Goal: Task Accomplishment & Management: Manage account settings

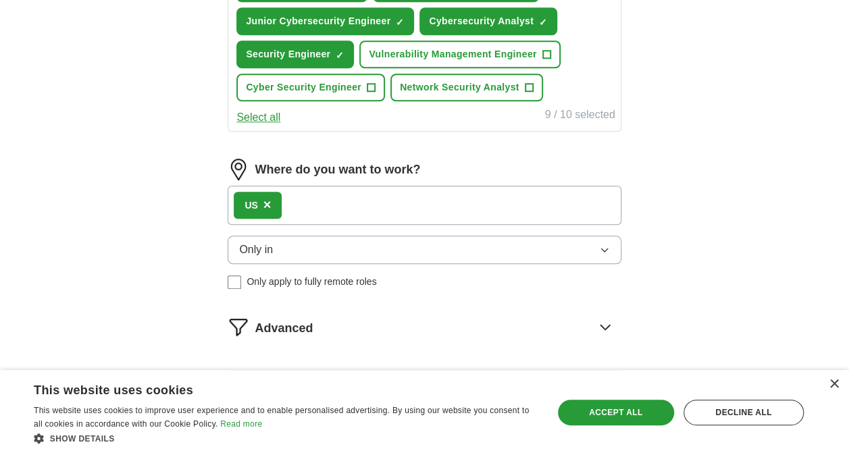
scroll to position [635, 0]
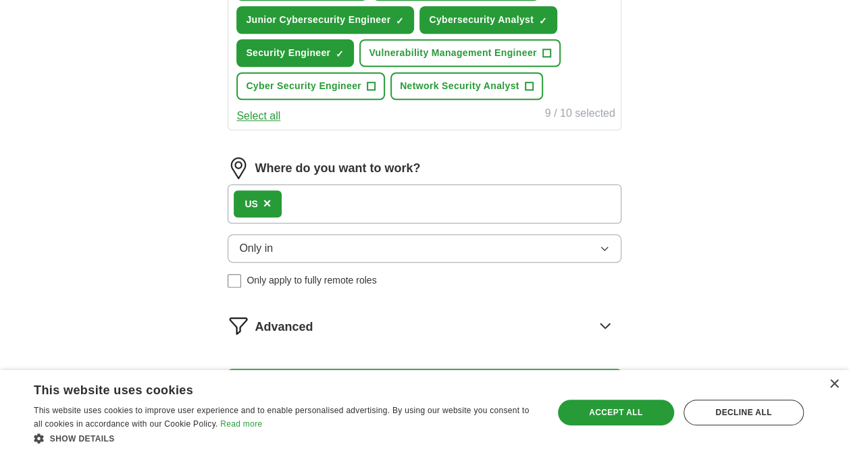
click at [346, 201] on div "US ×" at bounding box center [424, 203] width 393 height 39
click at [371, 81] on span "+" at bounding box center [371, 86] width 8 height 11
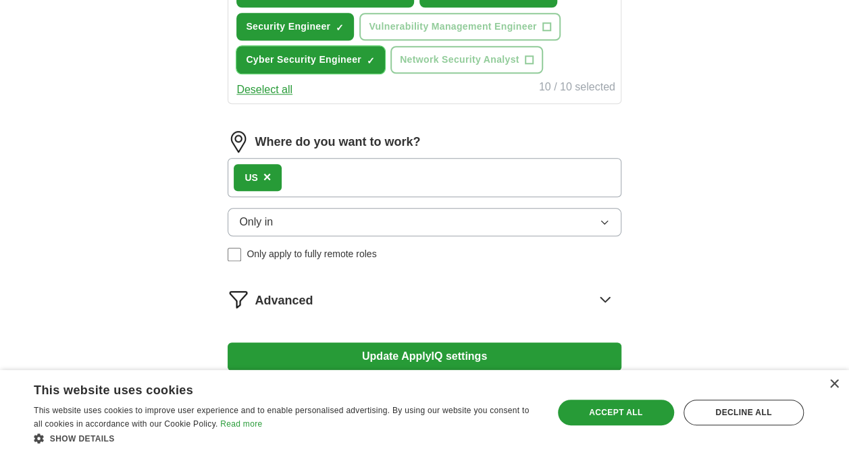
scroll to position [664, 0]
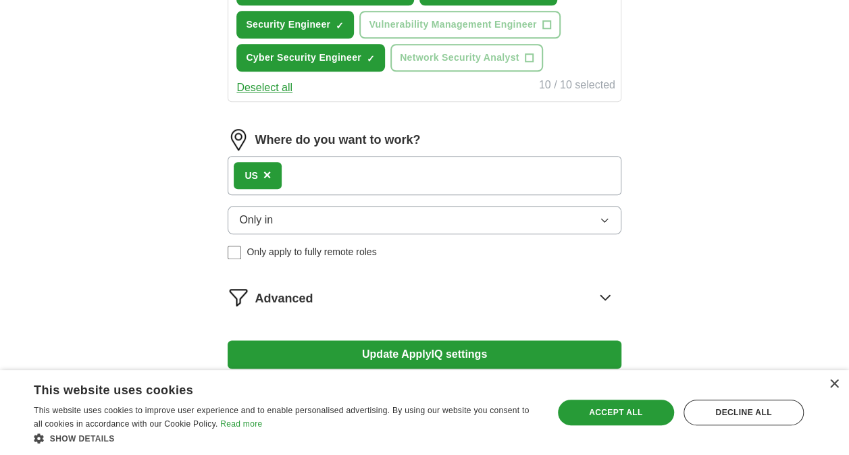
click at [302, 226] on button "Only in" at bounding box center [424, 220] width 393 height 28
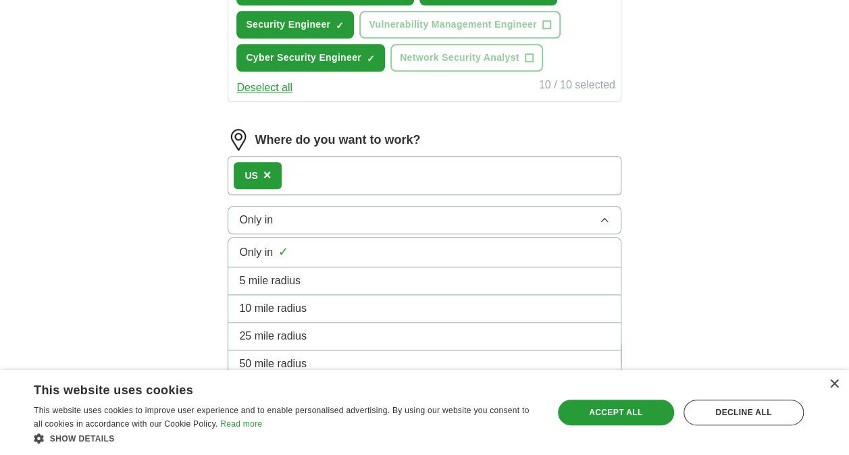
click at [304, 328] on span "25 mile radius" at bounding box center [273, 336] width 68 height 16
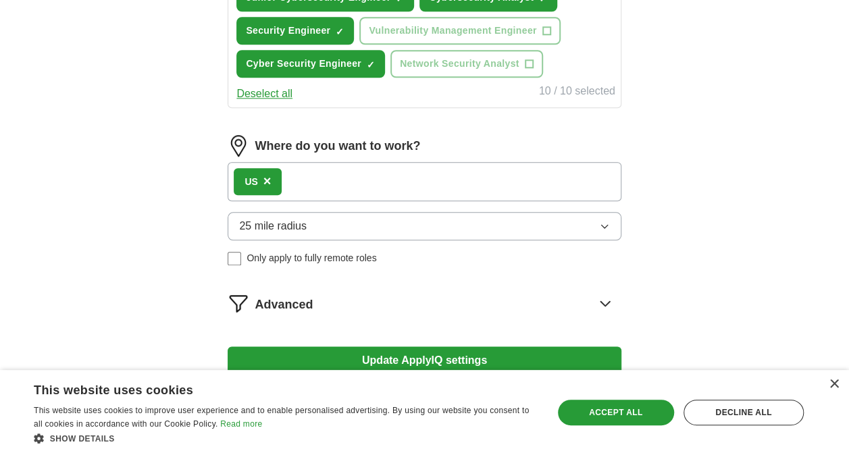
scroll to position [578, 0]
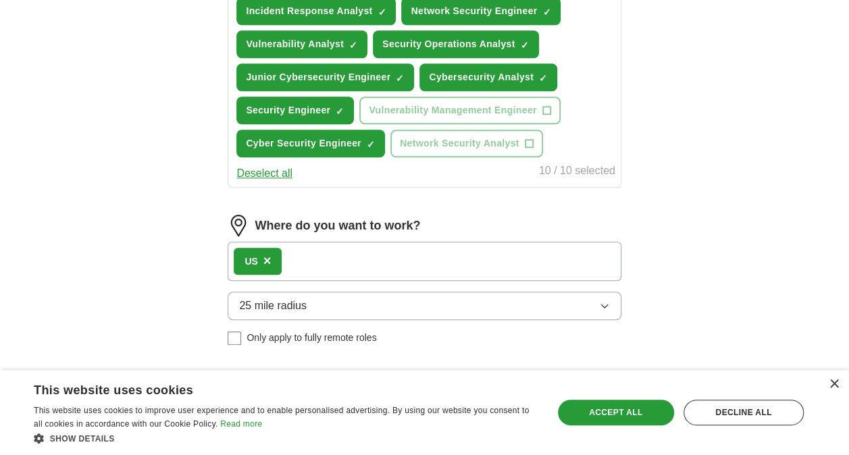
click at [265, 257] on span "×" at bounding box center [267, 260] width 8 height 15
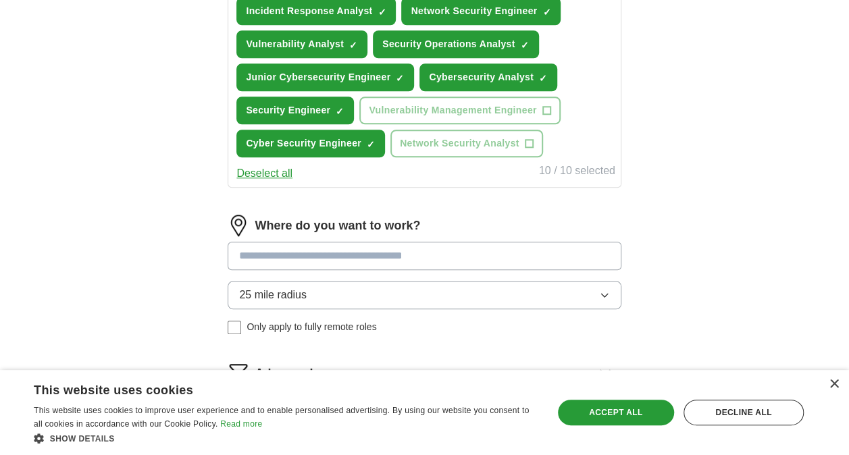
click at [302, 255] on input at bounding box center [424, 256] width 393 height 28
type input "*"
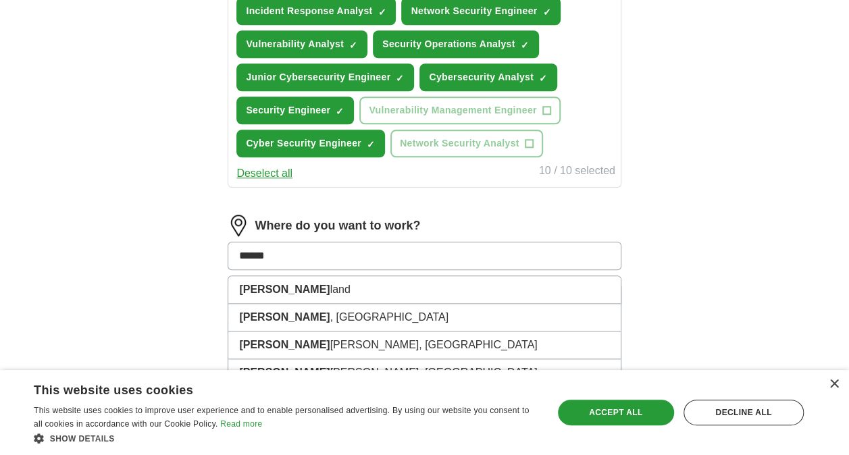
type input "*******"
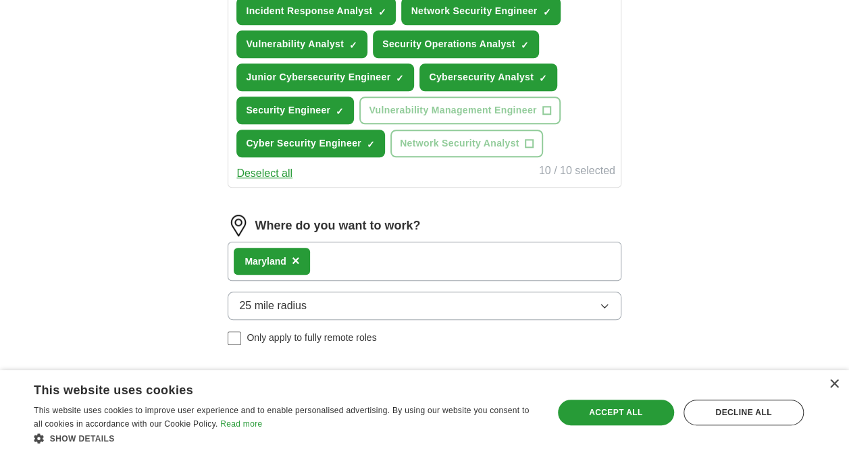
click at [329, 261] on div "Marylan d ×" at bounding box center [424, 261] width 393 height 39
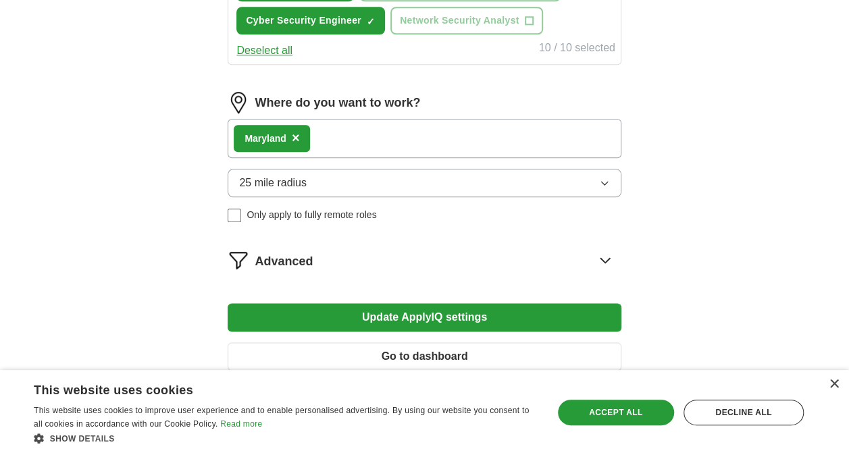
scroll to position [772, 0]
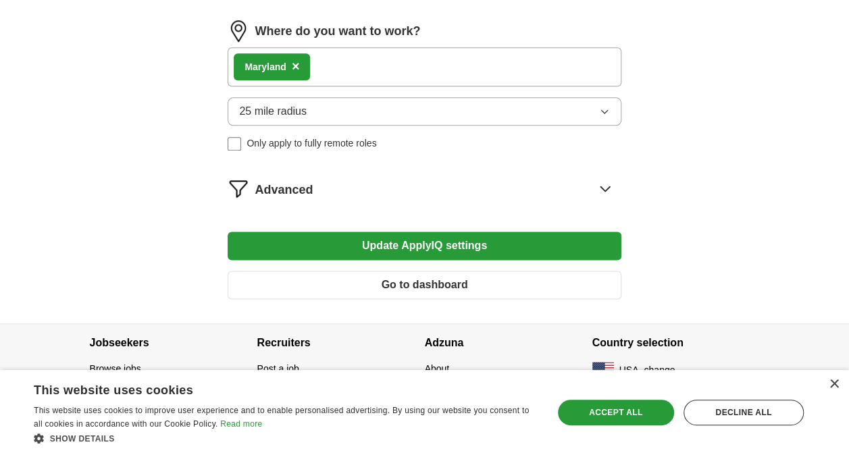
click at [405, 242] on button "Update ApplyIQ settings" at bounding box center [424, 246] width 393 height 28
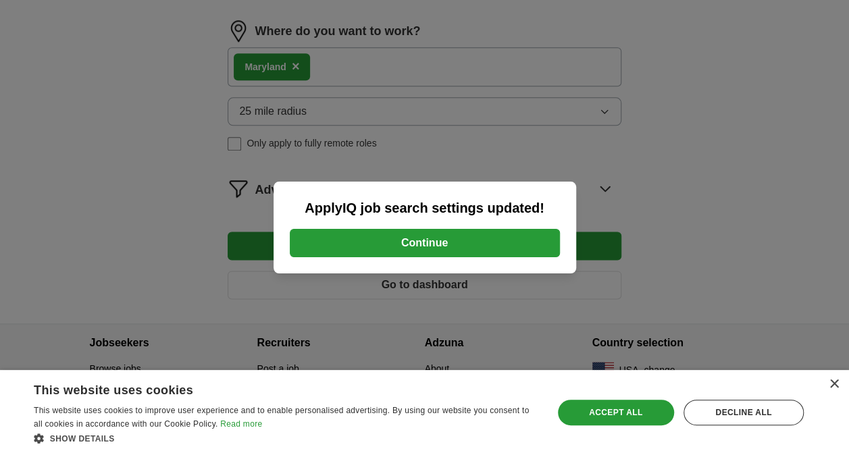
click at [431, 243] on button "Continue" at bounding box center [425, 243] width 270 height 28
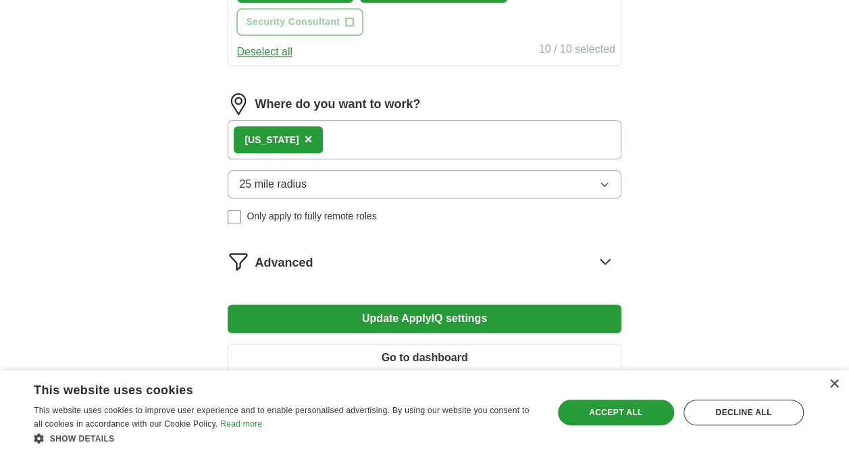
scroll to position [683, 0]
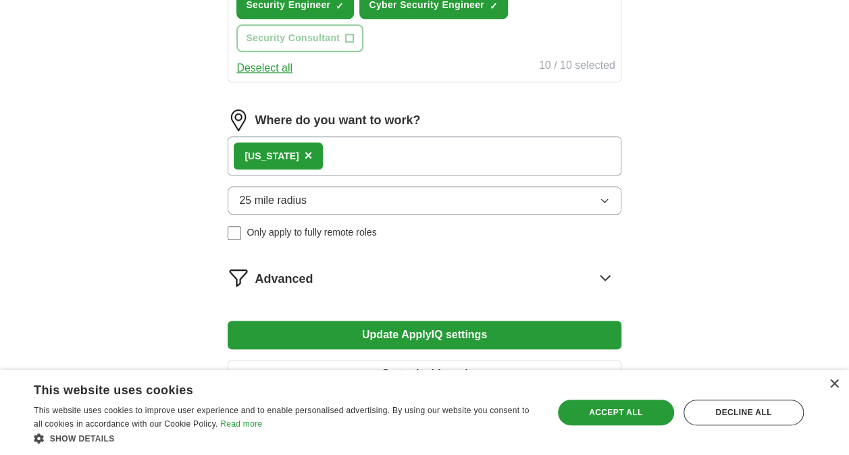
click at [304, 153] on span "×" at bounding box center [308, 155] width 8 height 15
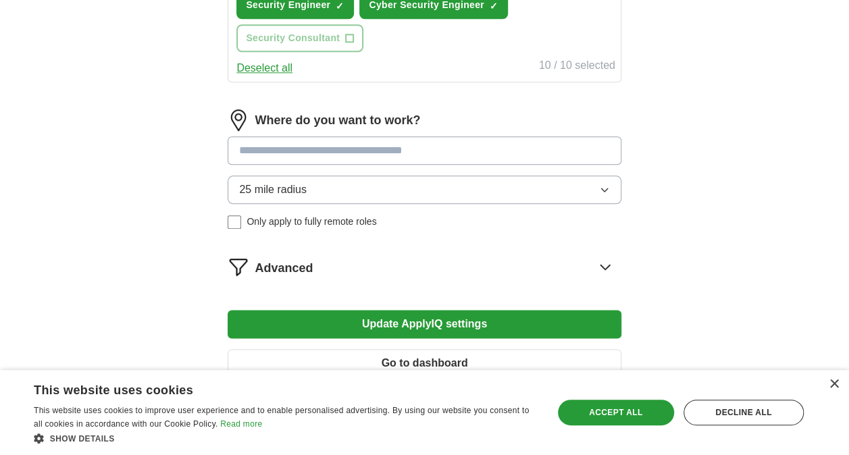
click at [274, 147] on input at bounding box center [424, 150] width 393 height 28
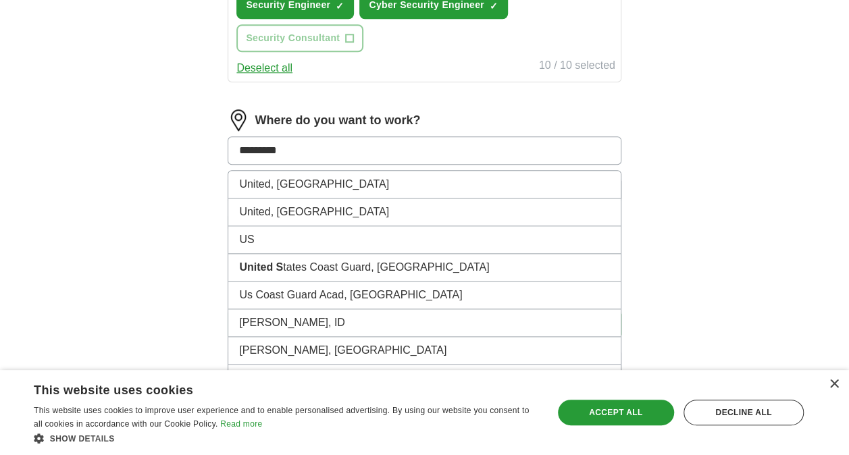
type input "**********"
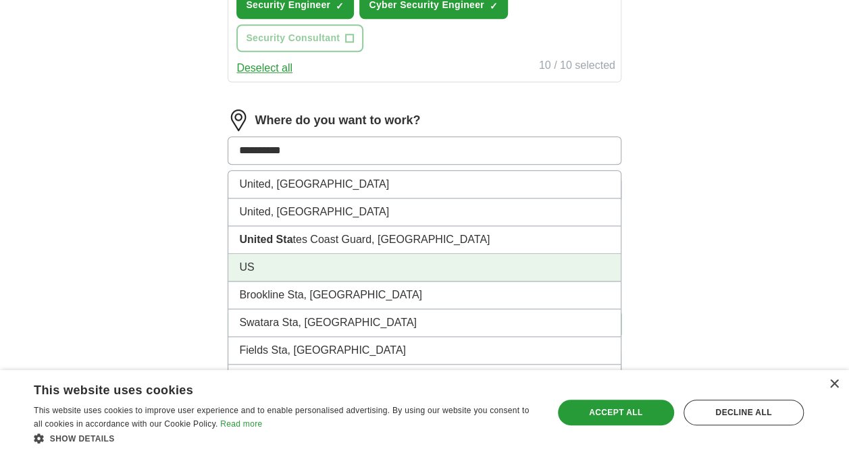
click at [338, 263] on li "US" at bounding box center [424, 268] width 392 height 28
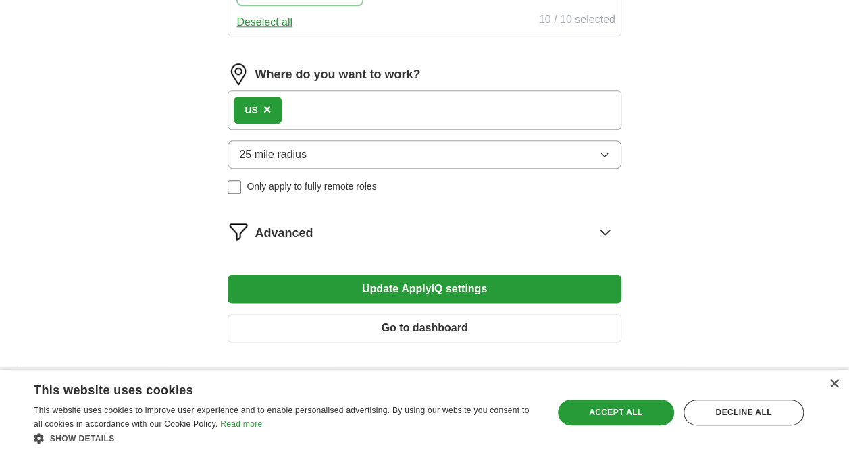
scroll to position [730, 0]
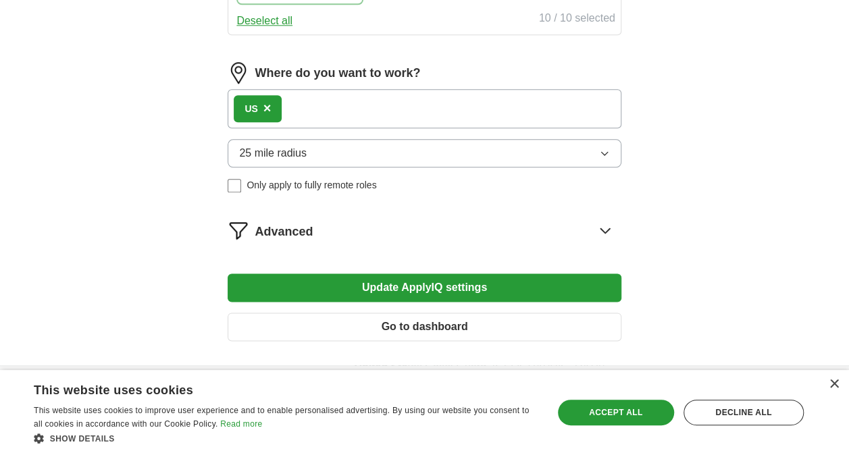
click at [311, 139] on button "25 mile radius" at bounding box center [424, 153] width 393 height 28
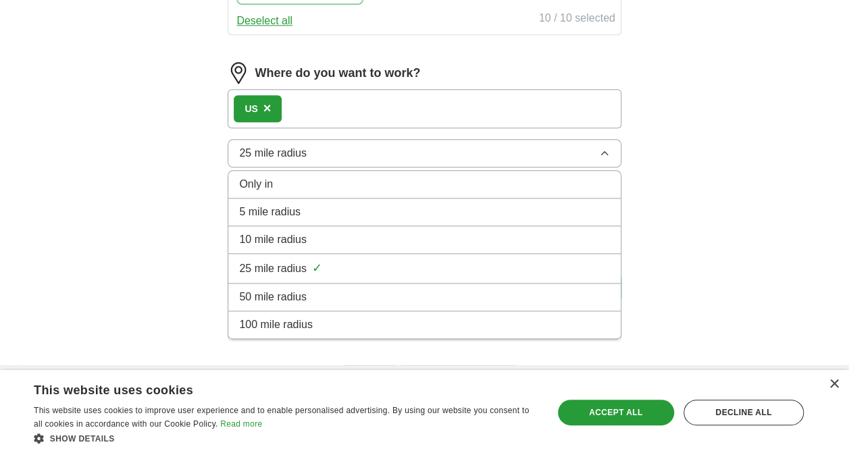
click at [318, 178] on div "Only in" at bounding box center [424, 184] width 370 height 16
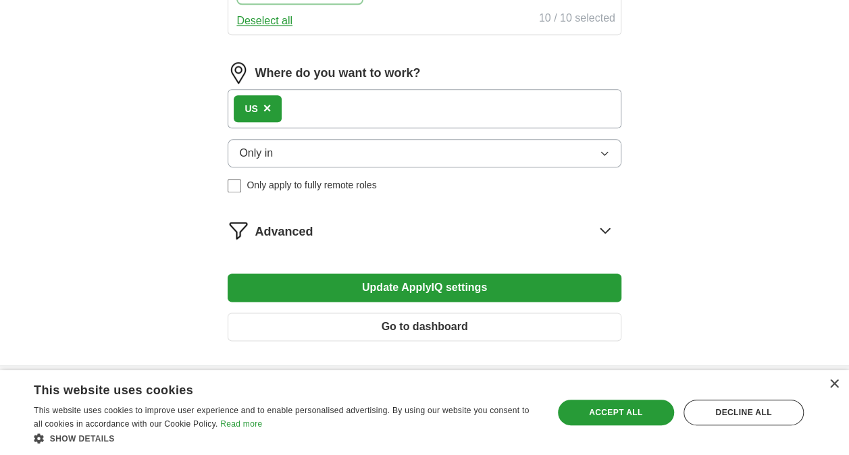
click at [451, 283] on button "Update ApplyIQ settings" at bounding box center [424, 287] width 393 height 28
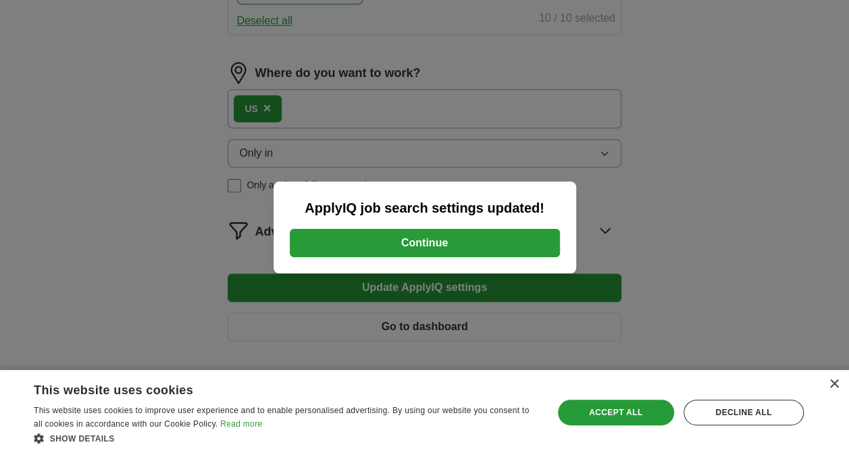
click at [440, 242] on button "Continue" at bounding box center [425, 243] width 270 height 28
